Goal: Task Accomplishment & Management: Manage account settings

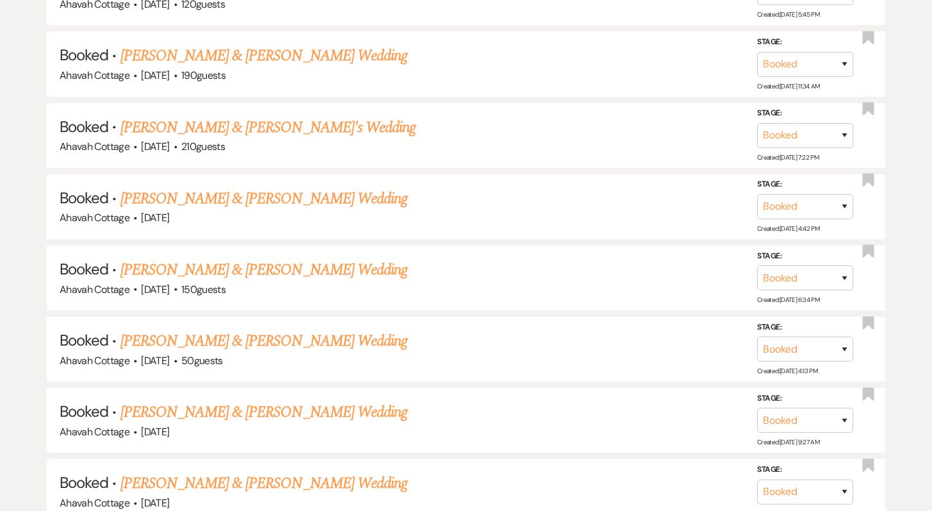
scroll to position [1245, 0]
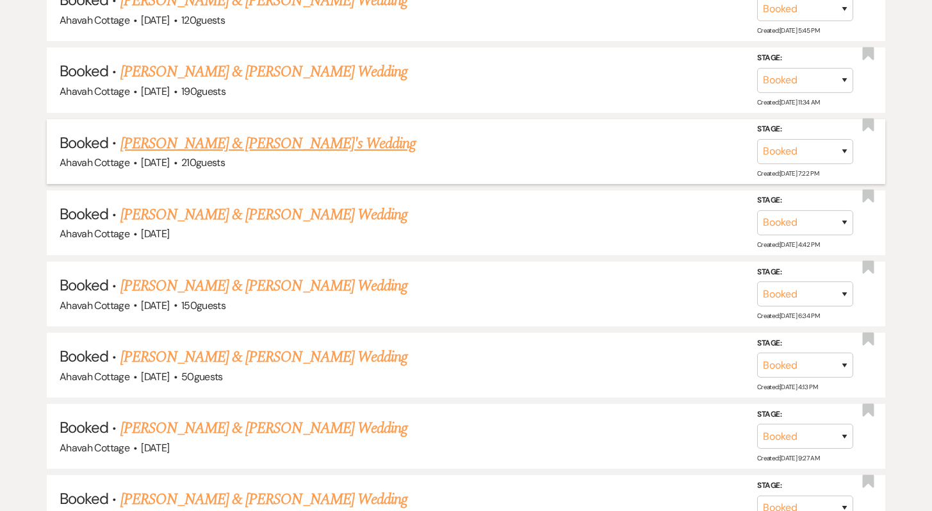
click at [237, 136] on link "[PERSON_NAME] & [PERSON_NAME]'s Wedding" at bounding box center [268, 143] width 296 height 23
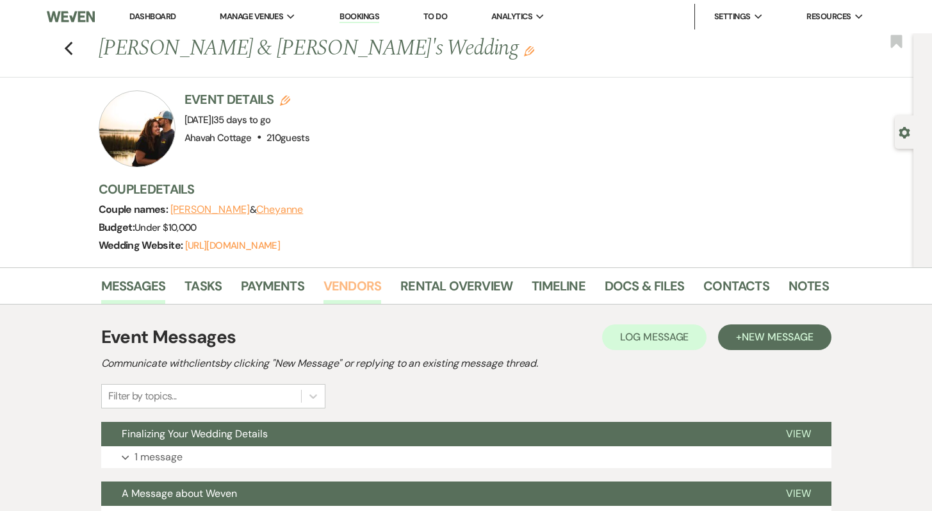
click at [342, 281] on link "Vendors" at bounding box center [353, 289] width 58 height 28
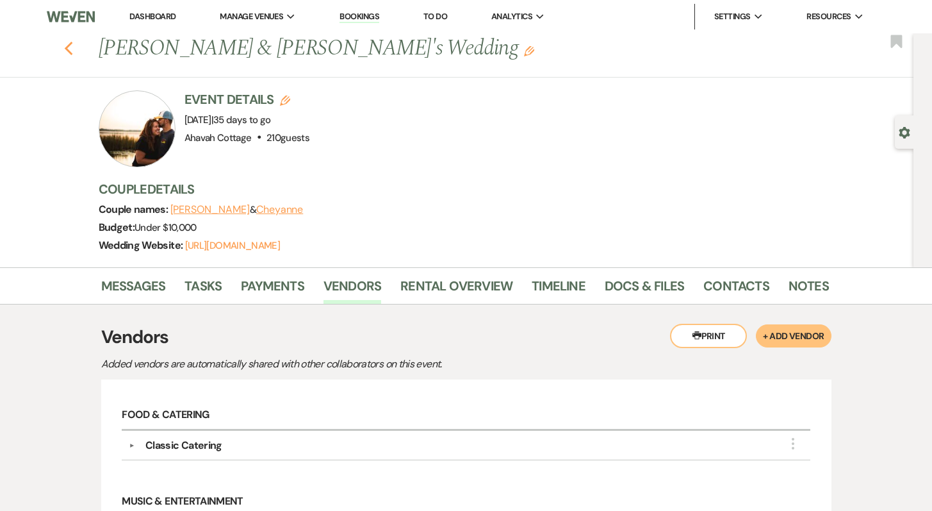
click at [74, 51] on icon "Previous" at bounding box center [69, 48] width 10 height 15
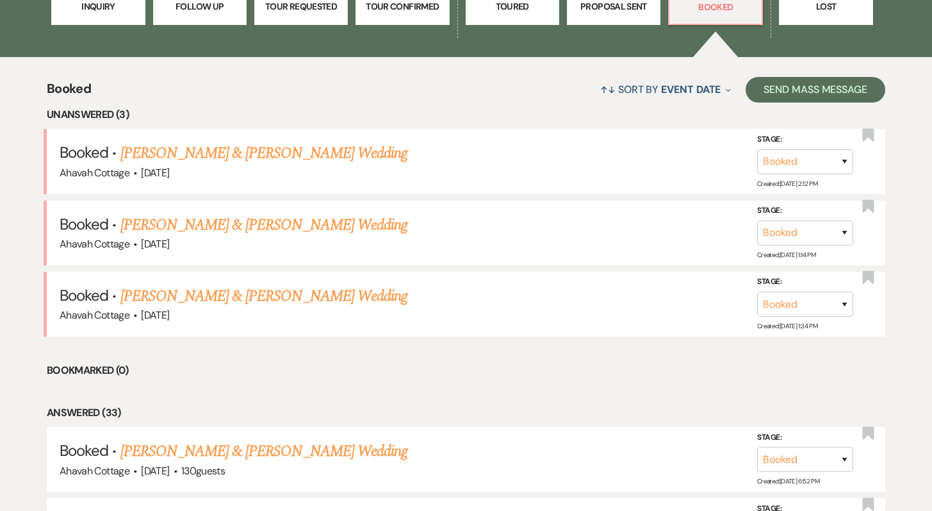
scroll to position [427, 0]
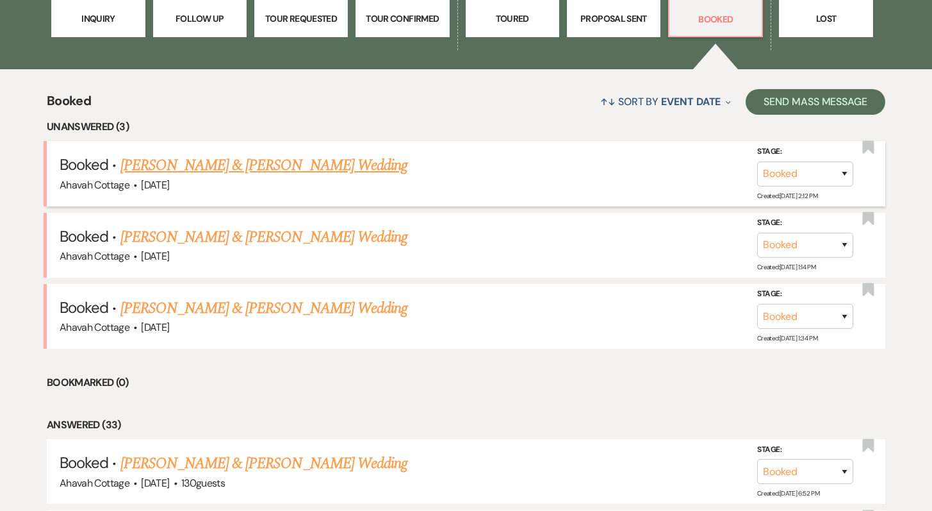
click at [274, 163] on link "[PERSON_NAME] & [PERSON_NAME] Wedding" at bounding box center [263, 165] width 287 height 23
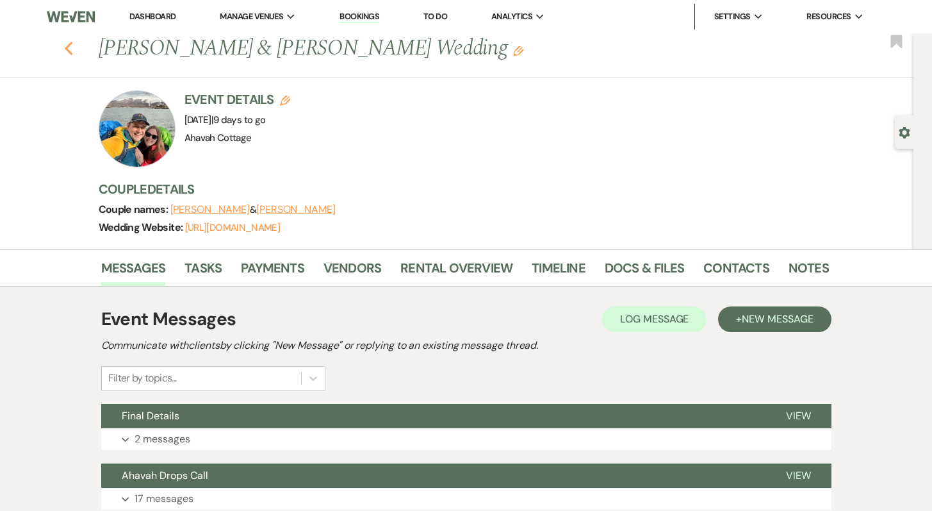
click at [71, 49] on use "button" at bounding box center [68, 49] width 8 height 14
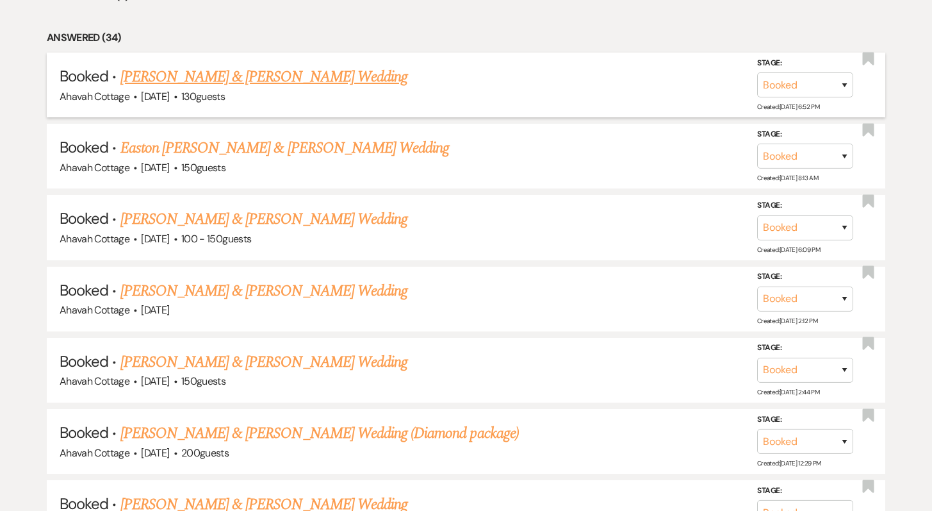
scroll to position [744, 0]
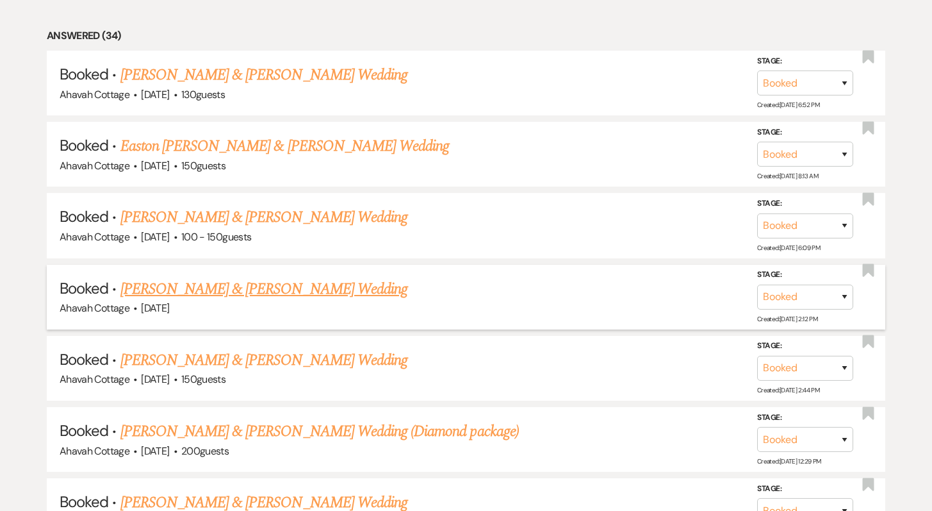
click at [270, 289] on link "[PERSON_NAME] & [PERSON_NAME] Wedding" at bounding box center [263, 288] width 287 height 23
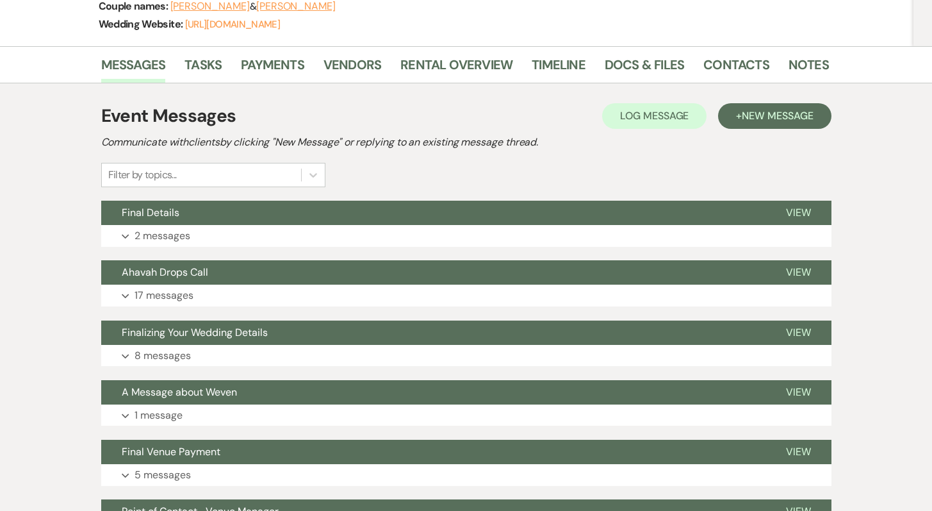
scroll to position [207, 0]
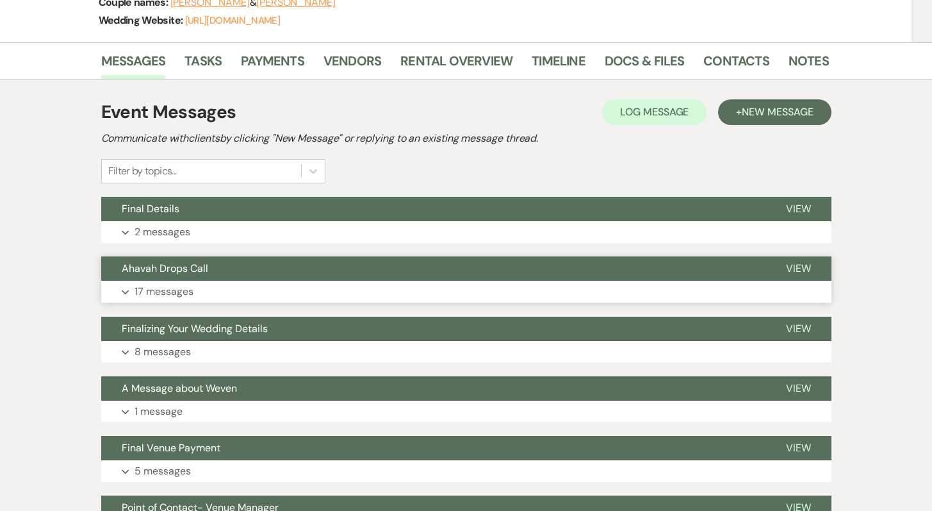
click at [136, 290] on p "17 messages" at bounding box center [164, 291] width 59 height 17
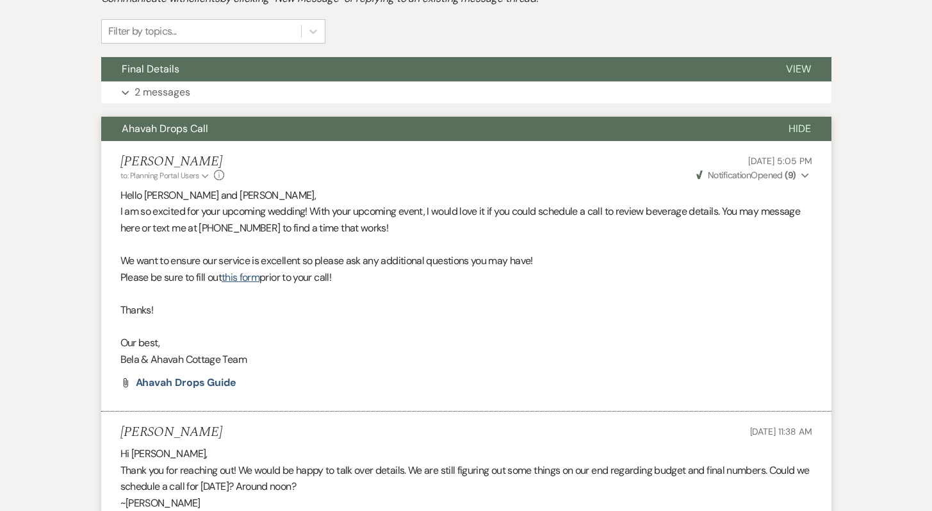
scroll to position [346, 0]
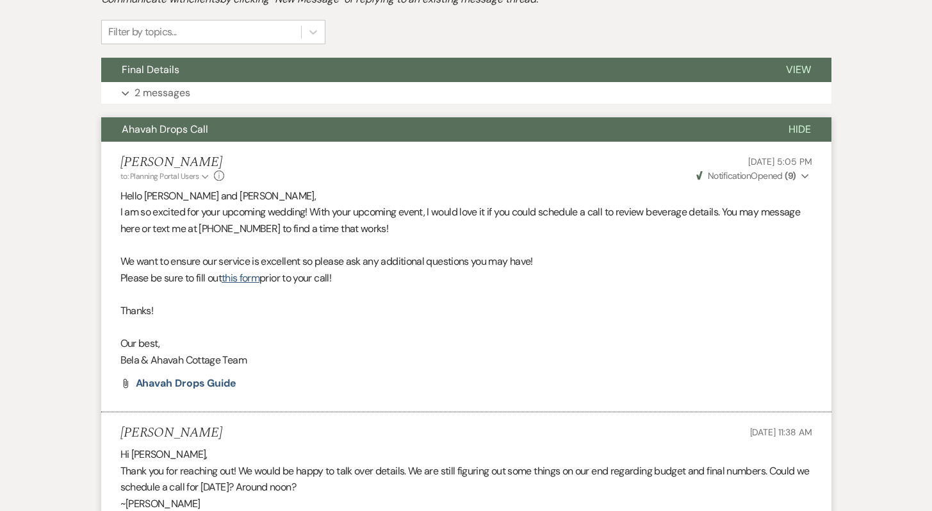
click at [185, 130] on span "Ahavah Drops Call" at bounding box center [165, 128] width 86 height 13
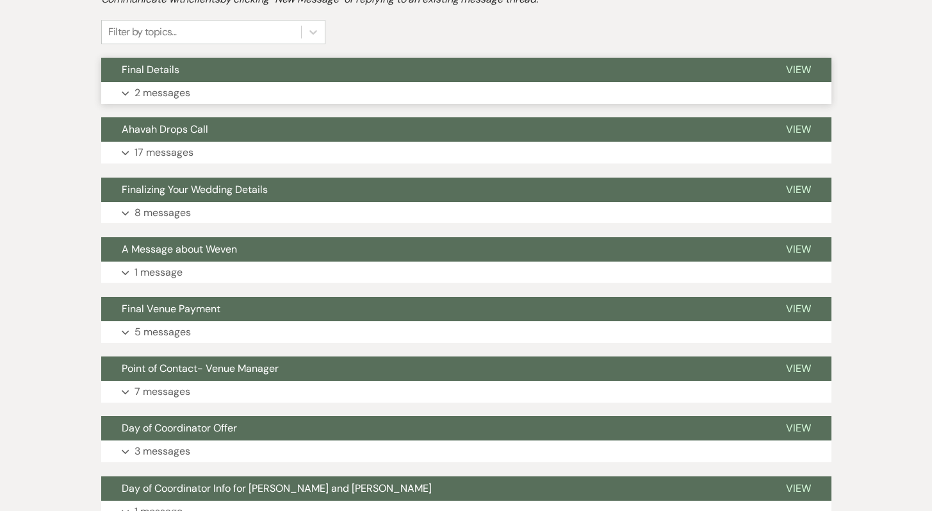
click at [169, 96] on p "2 messages" at bounding box center [163, 93] width 56 height 17
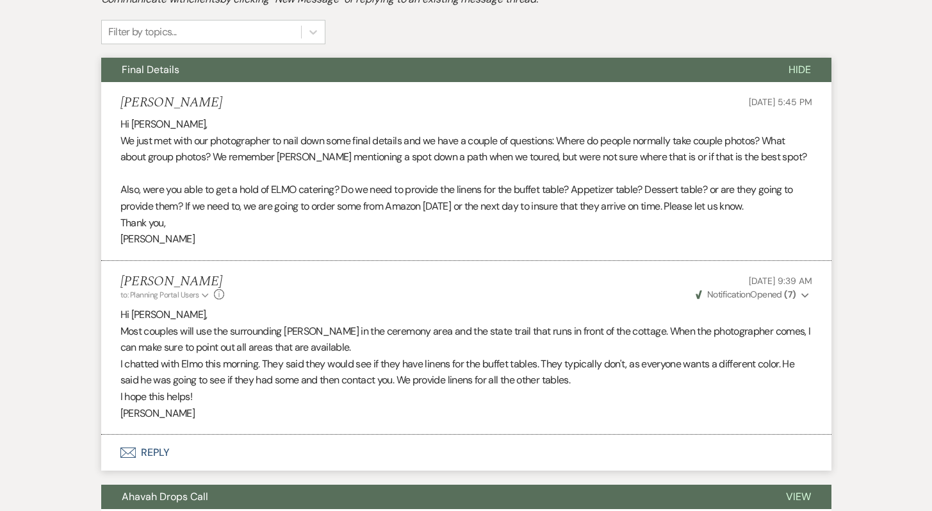
click at [165, 73] on span "Final Details" at bounding box center [151, 69] width 58 height 13
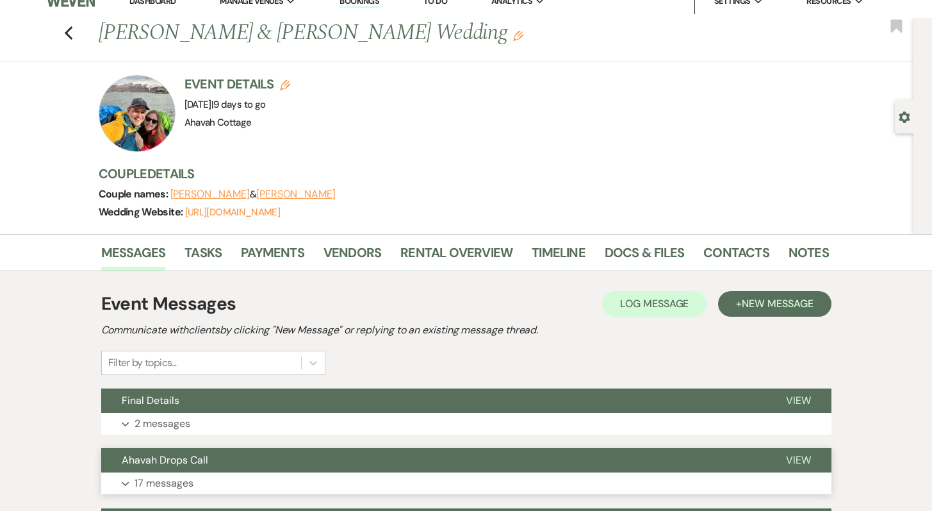
scroll to position [0, 0]
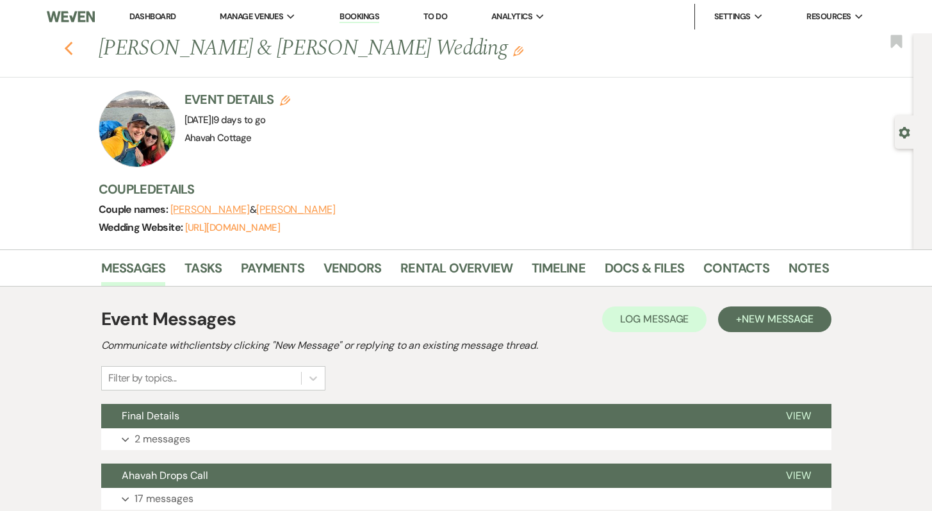
click at [74, 47] on icon "Previous" at bounding box center [69, 48] width 10 height 15
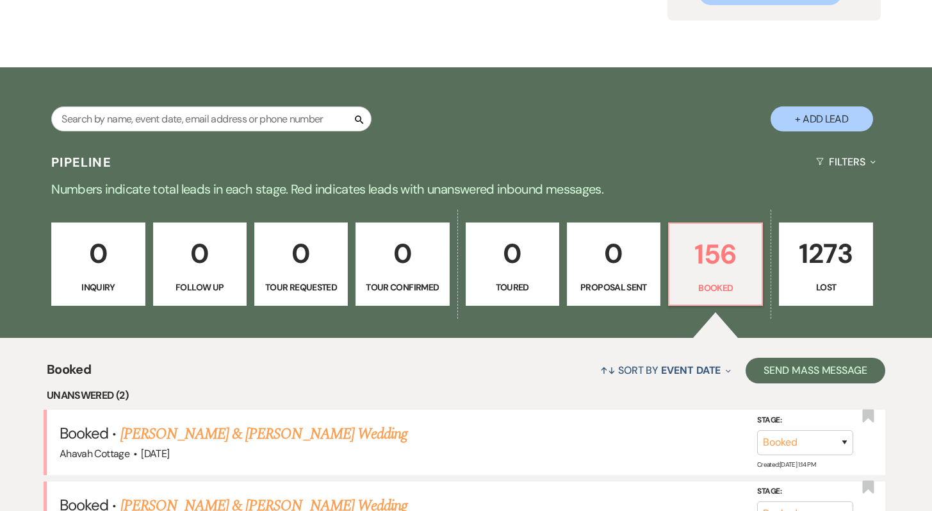
scroll to position [156, 0]
